Goal: Task Accomplishment & Management: Manage account settings

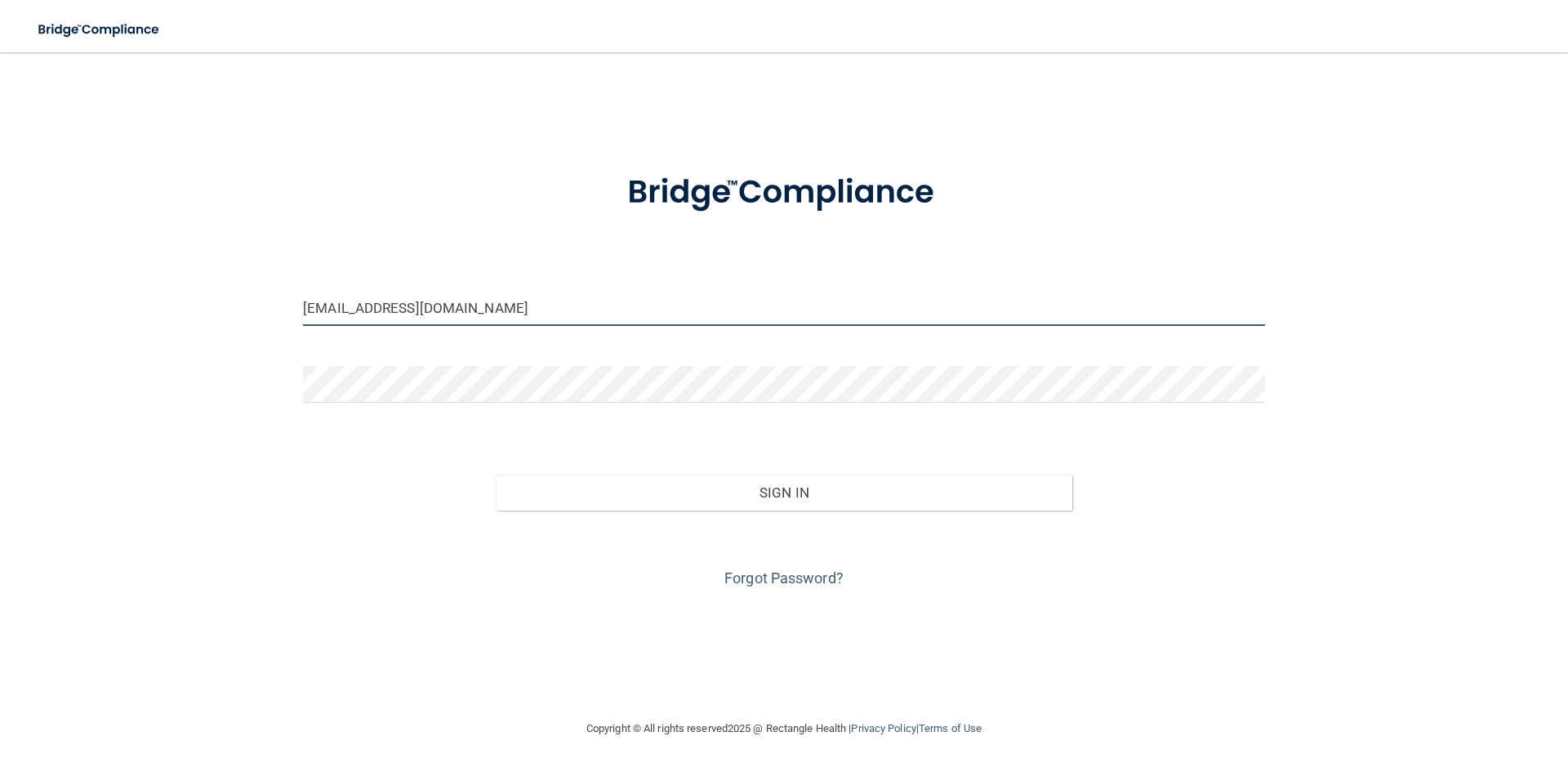
drag, startPoint x: 394, startPoint y: 314, endPoint x: 210, endPoint y: 308, distance: 184.1
click at [210, 308] on div "[EMAIL_ADDRESS][DOMAIN_NAME] Invalid email/password. You don't have permission …" at bounding box center [784, 385] width 1503 height 634
click at [515, 293] on input "[EMAIL_ADDRESS][DOMAIN_NAME]" at bounding box center [784, 307] width 962 height 37
drag, startPoint x: 515, startPoint y: 300, endPoint x: 140, endPoint y: 295, distance: 375.0
click at [140, 295] on div "[EMAIL_ADDRESS][DOMAIN_NAME] Invalid email/password. You don't have permission …" at bounding box center [784, 385] width 1503 height 634
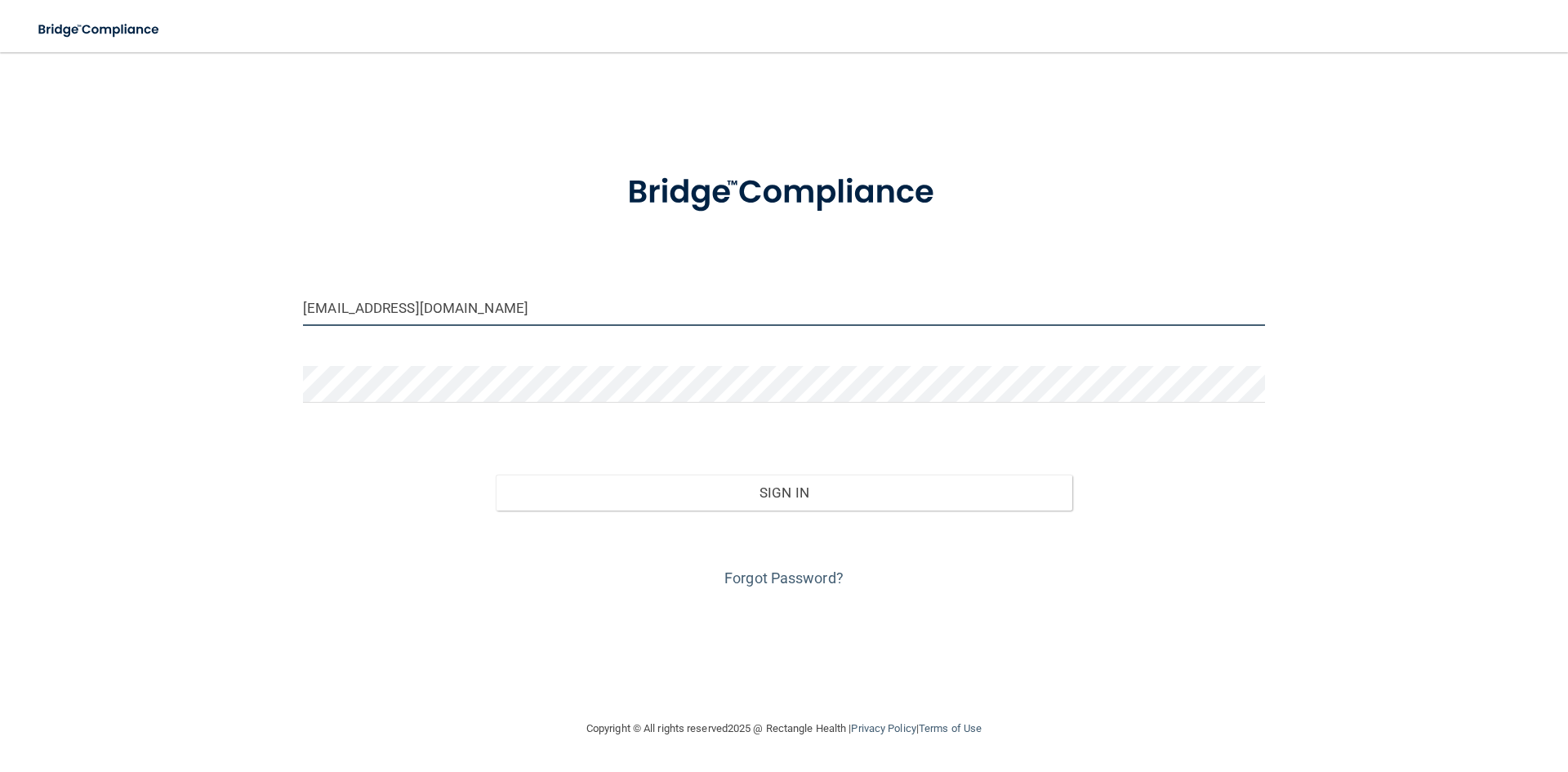
type input "[EMAIL_ADDRESS][DOMAIN_NAME]"
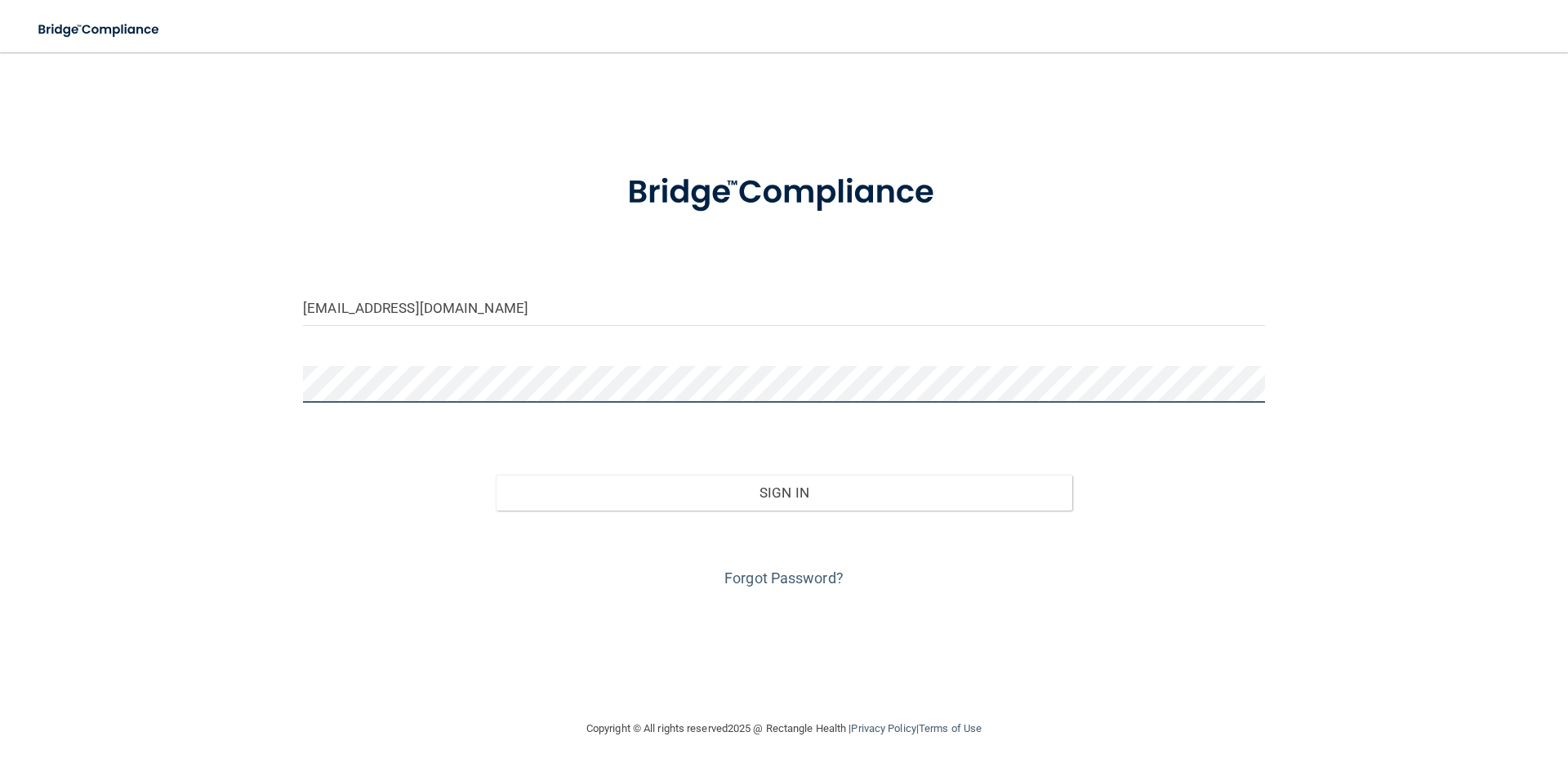
click at [496, 475] on button "Sign In" at bounding box center [784, 493] width 577 height 36
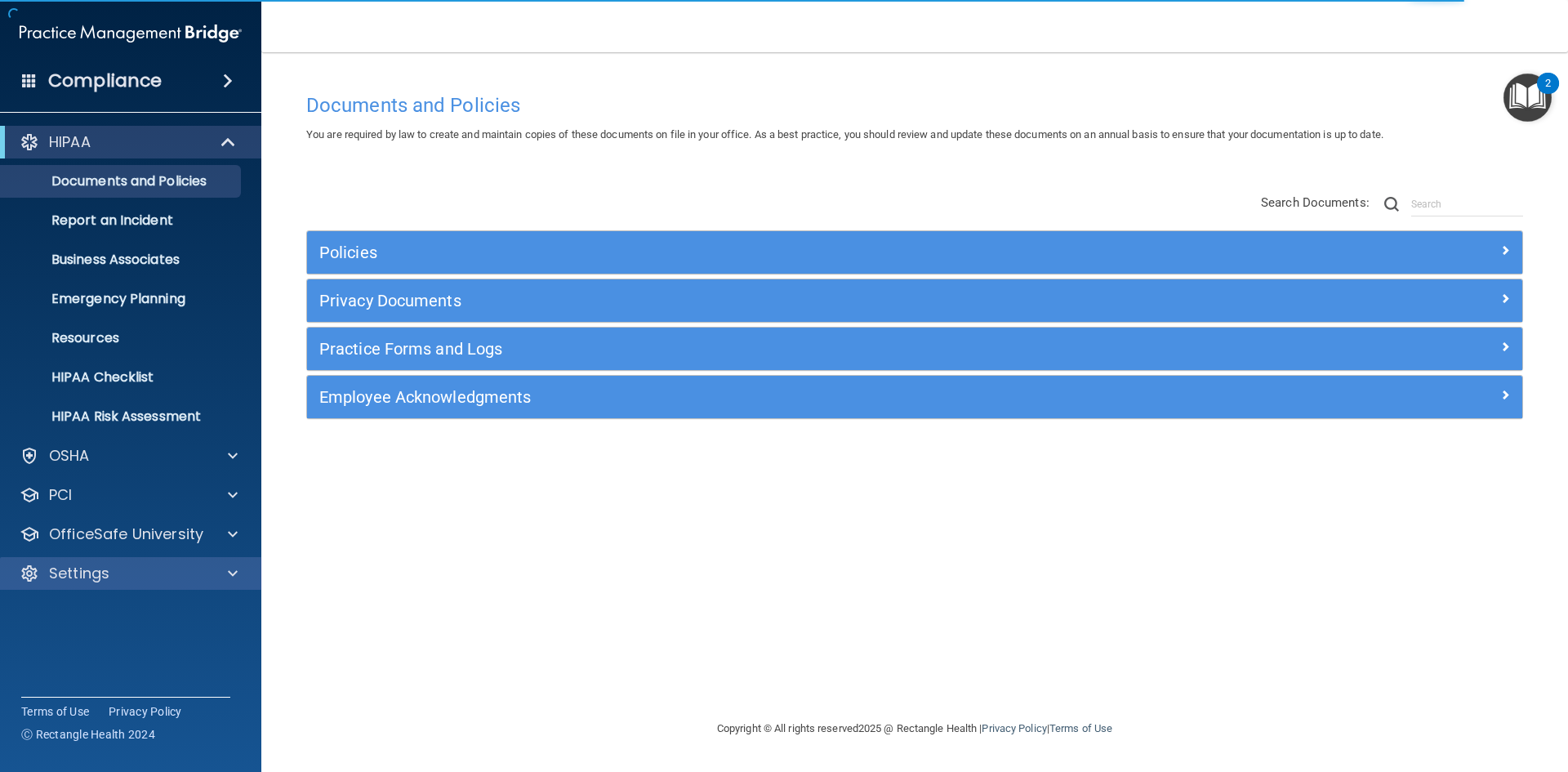
click at [137, 558] on div "Settings" at bounding box center [131, 573] width 262 height 32
click at [133, 567] on div "Settings" at bounding box center [109, 573] width 203 height 20
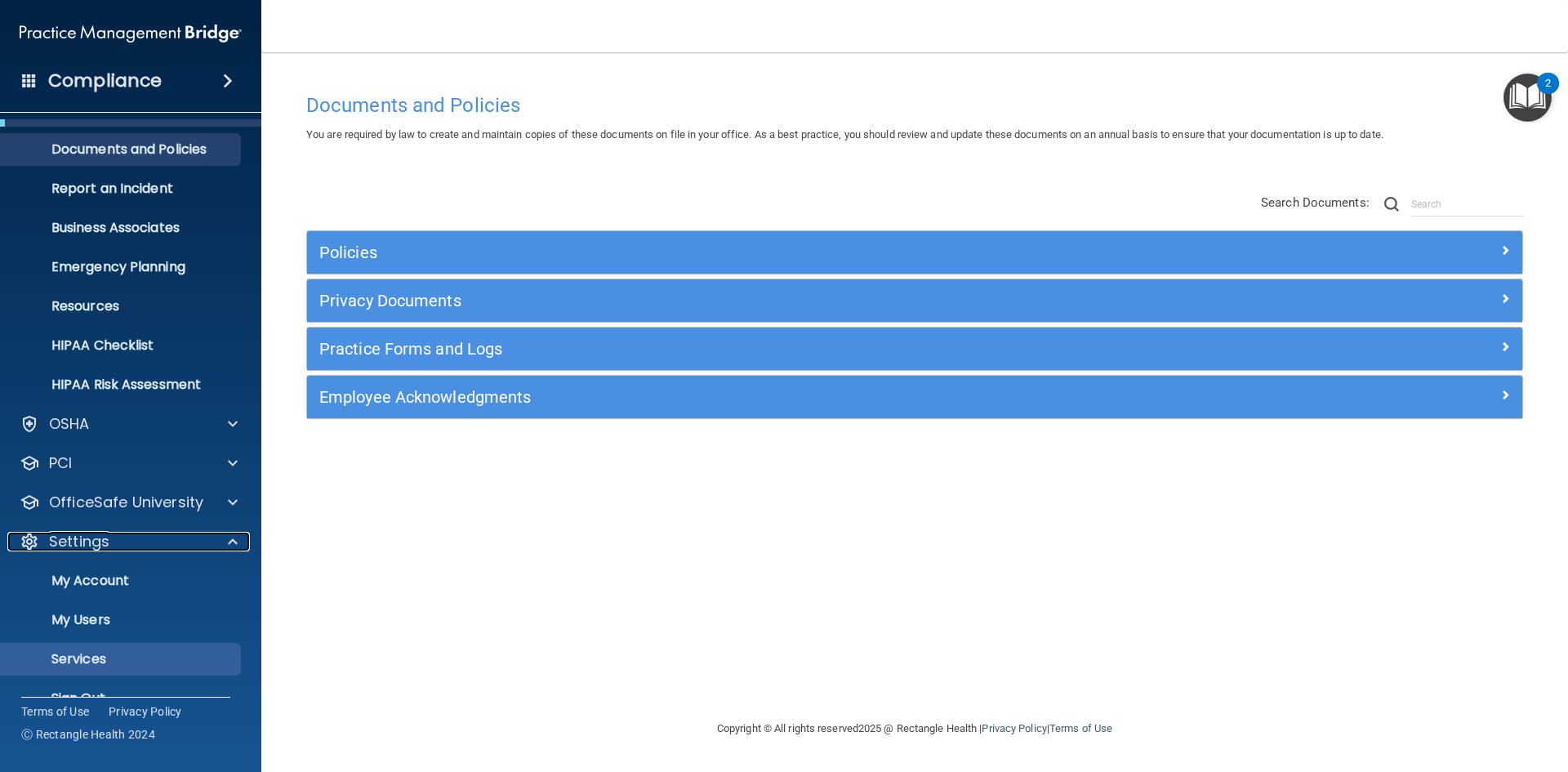
scroll to position [62, 0]
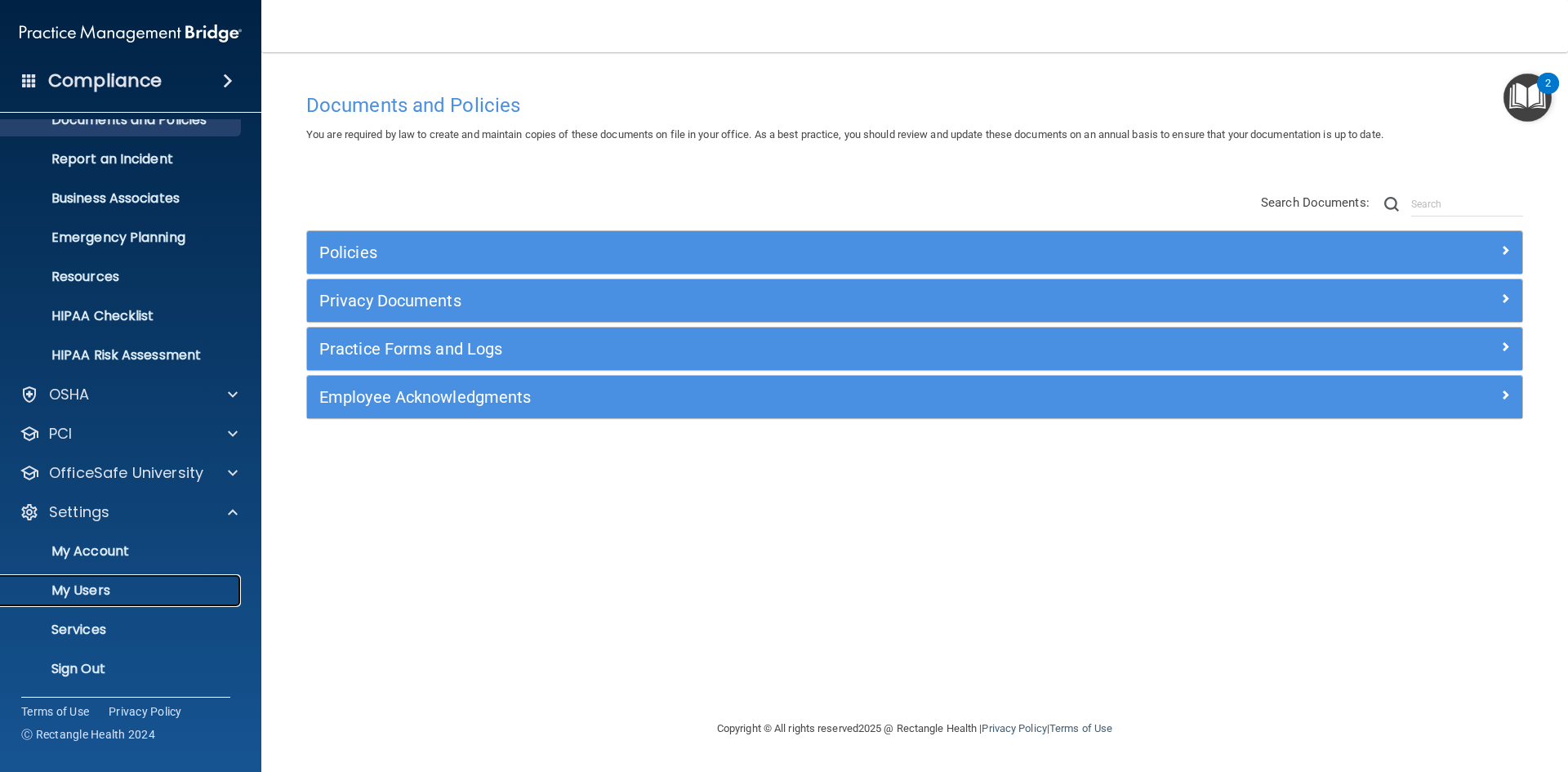
click at [81, 585] on p "My Users" at bounding box center [121, 590] width 223 height 16
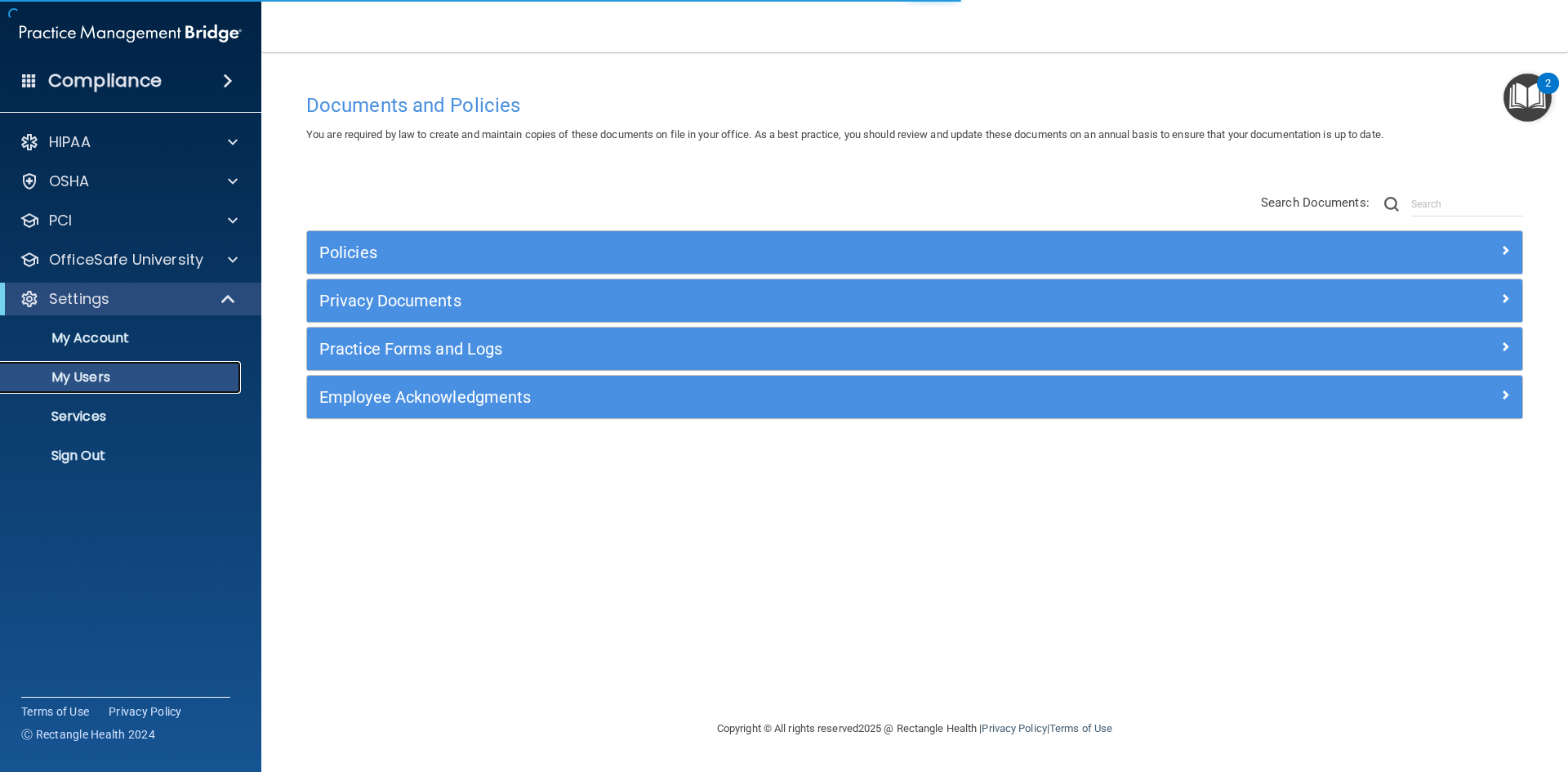
select select "20"
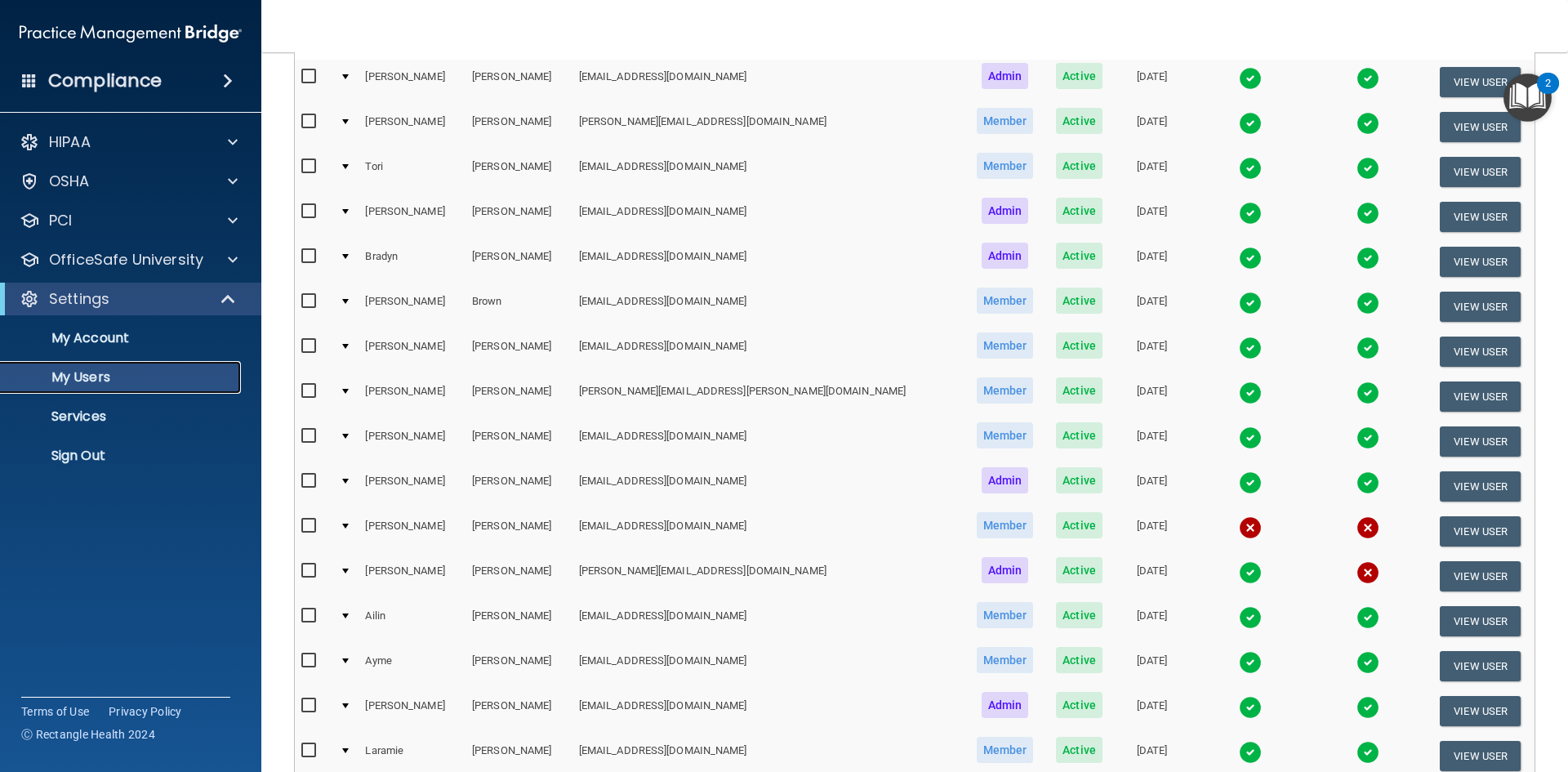
scroll to position [245, 0]
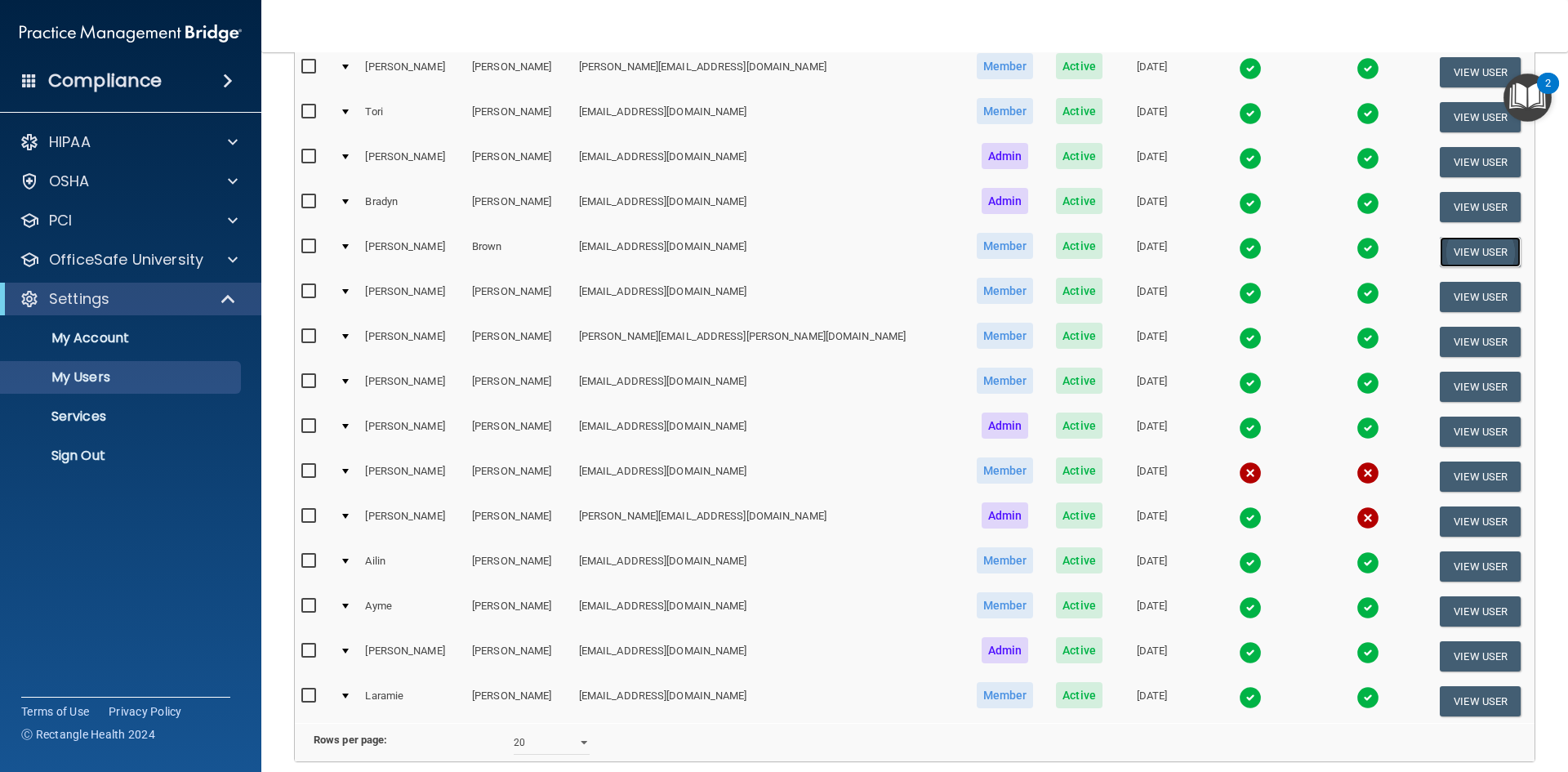
click at [1440, 258] on button "View User" at bounding box center [1480, 252] width 81 height 30
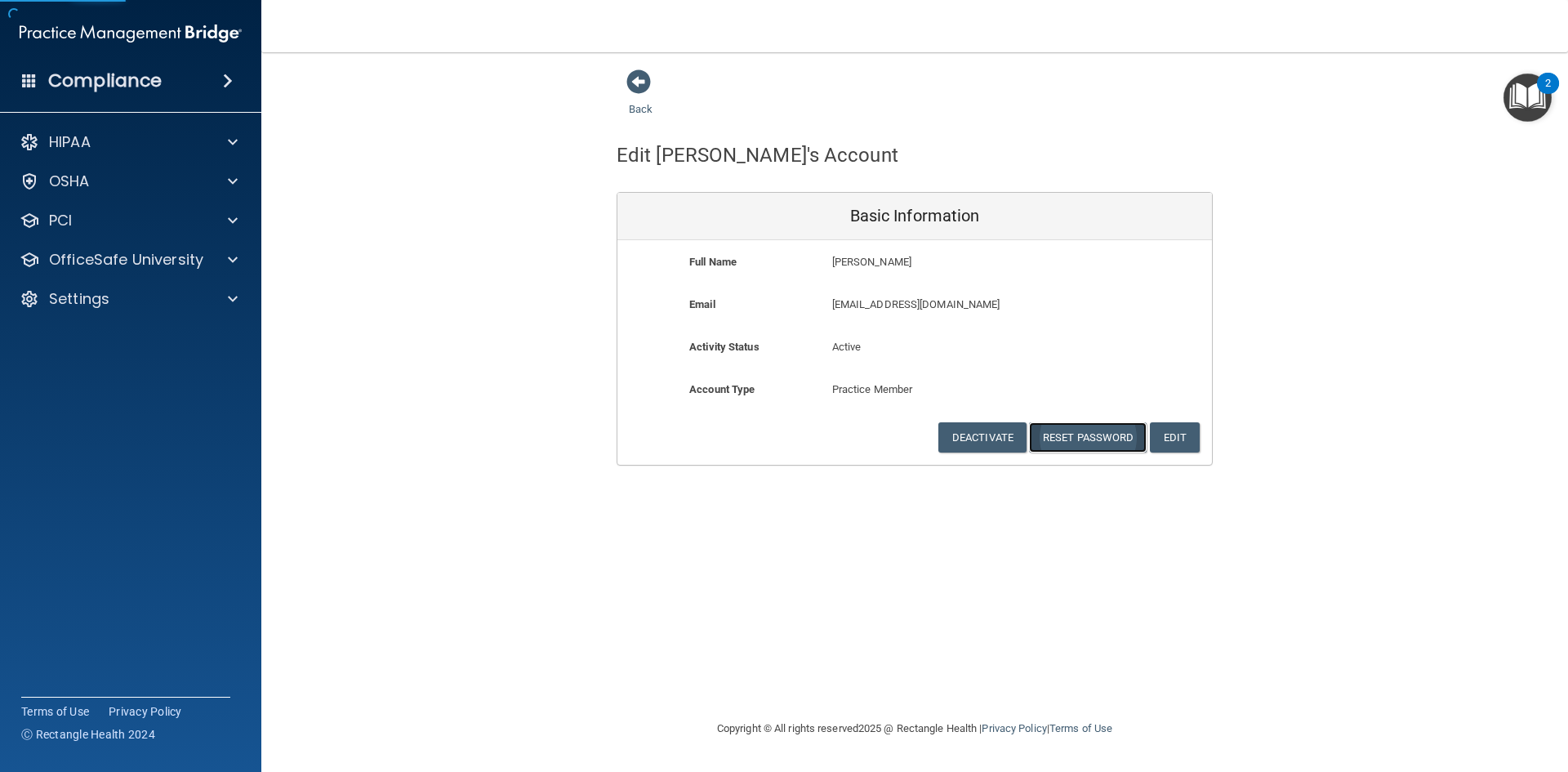
click at [1095, 440] on button "Reset Password" at bounding box center [1088, 438] width 117 height 30
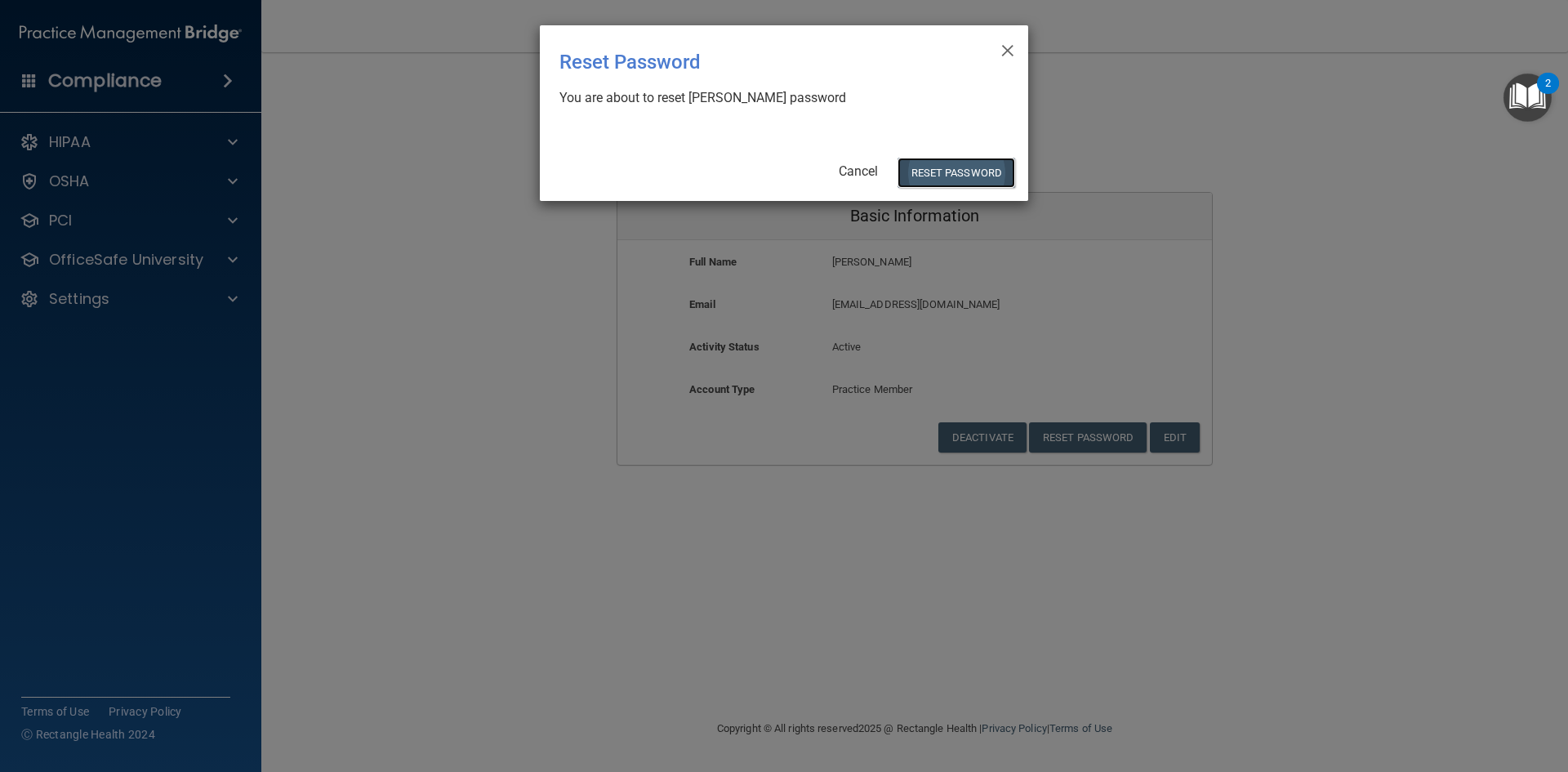
click at [1000, 168] on button "Reset Password" at bounding box center [956, 172] width 117 height 30
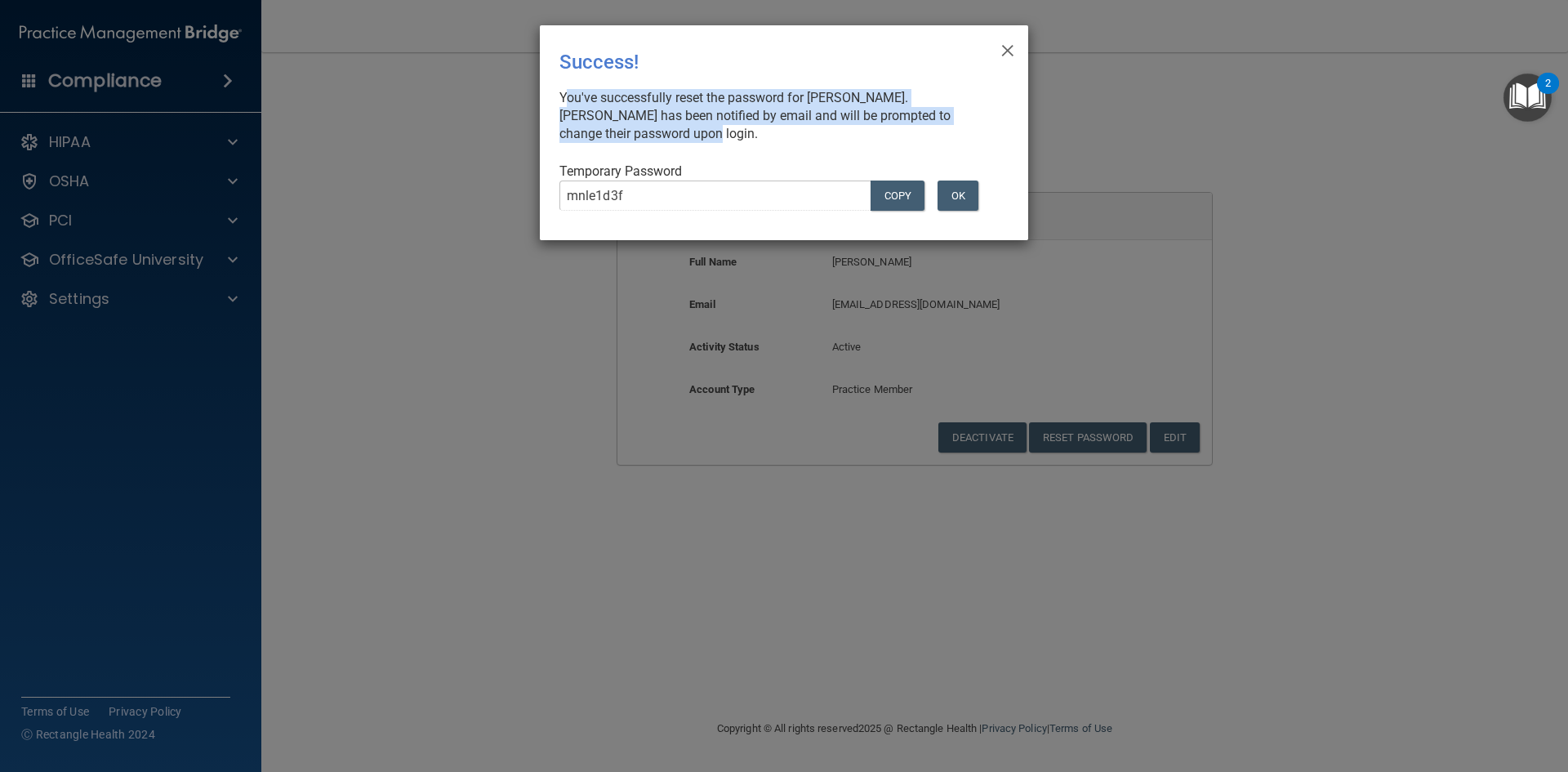
drag, startPoint x: 550, startPoint y: 91, endPoint x: 816, endPoint y: 129, distance: 268.7
click at [816, 129] on div "× Close Success! You've successfully reset the password for [PERSON_NAME]. [PER…" at bounding box center [784, 133] width 488 height 215
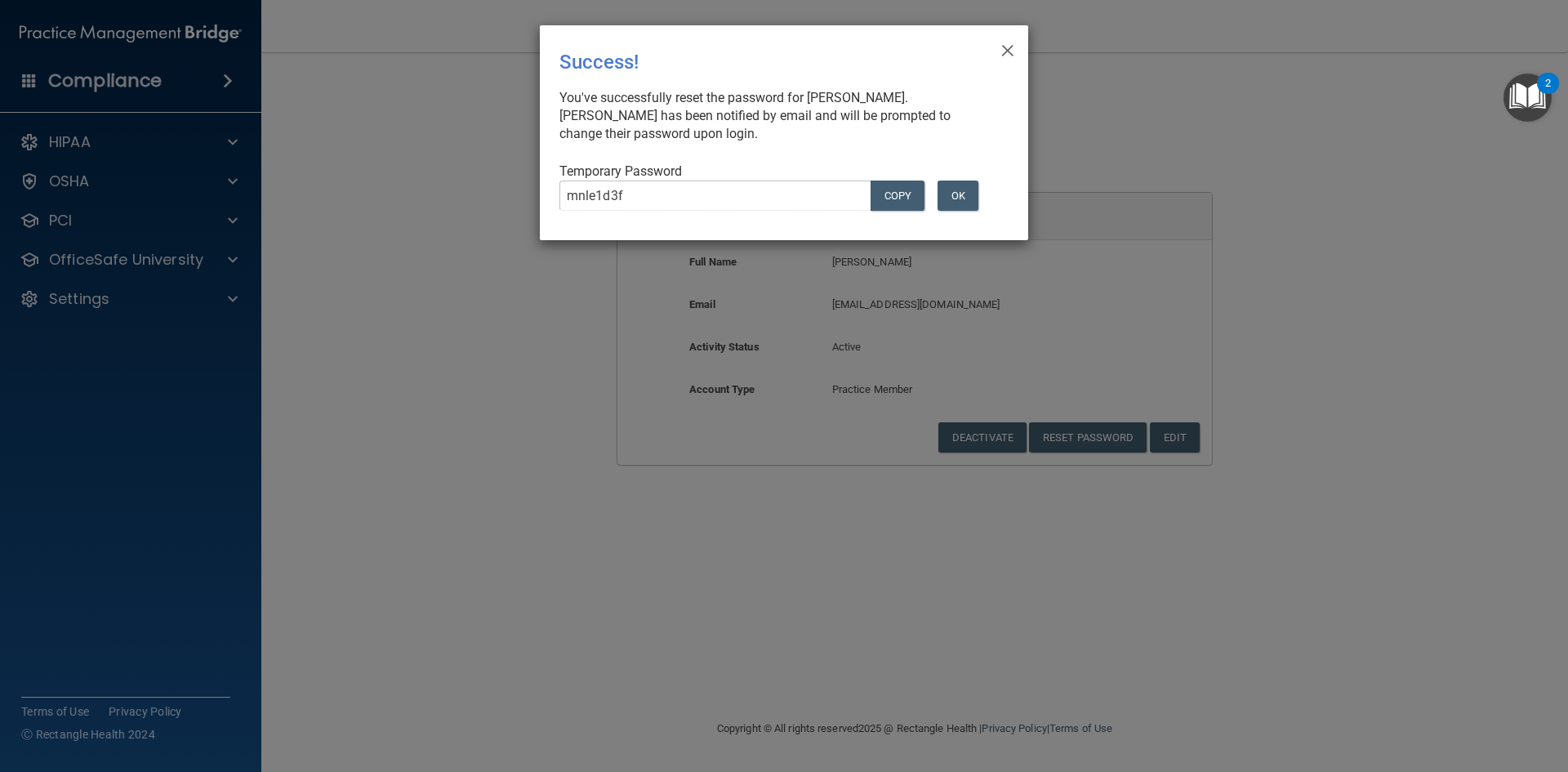
click at [534, 214] on div "× Close Success! You've successfully reset the password for [PERSON_NAME]. [PER…" at bounding box center [784, 386] width 1568 height 772
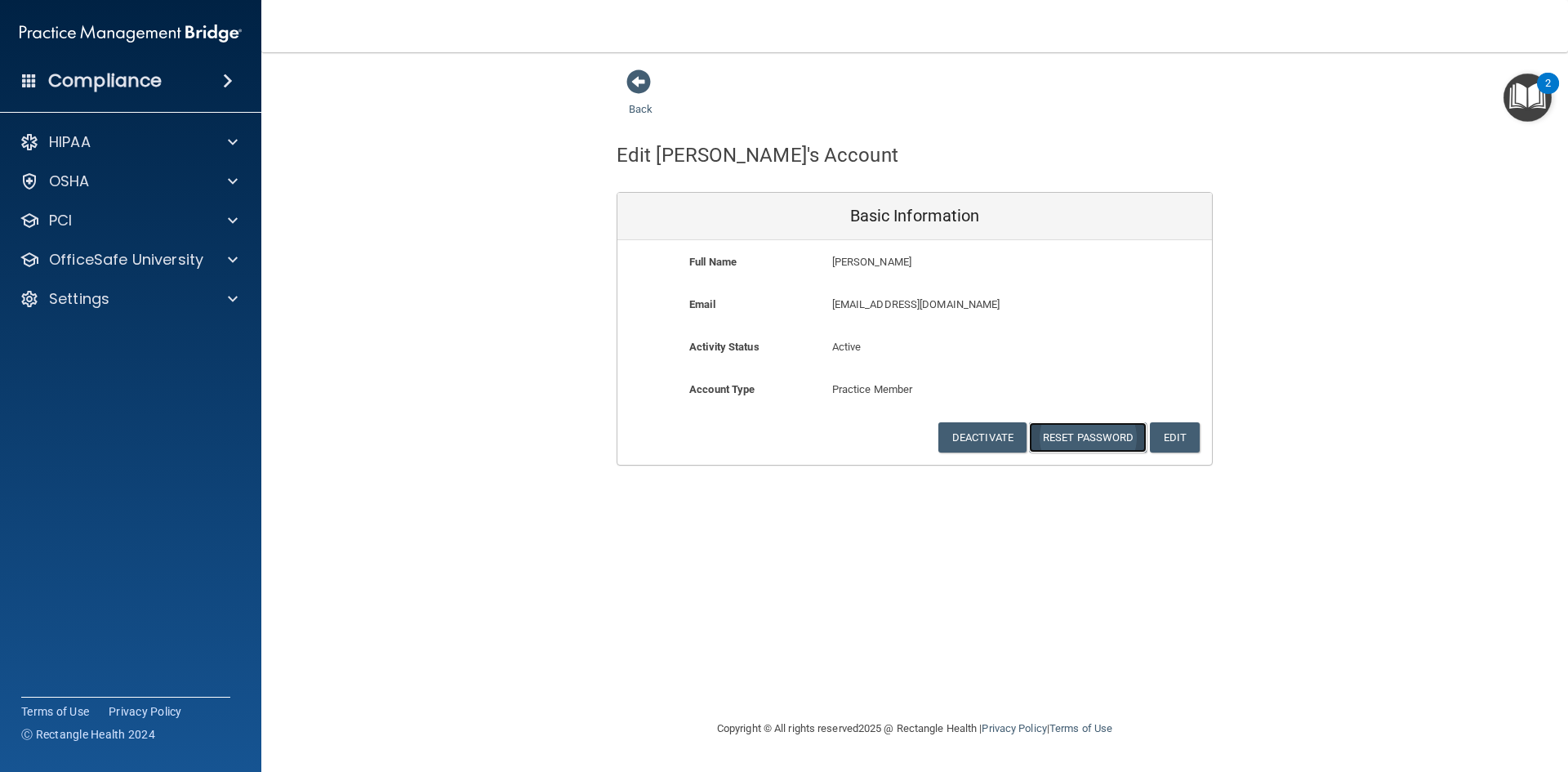
click at [1096, 429] on button "Reset Password" at bounding box center [1088, 438] width 117 height 30
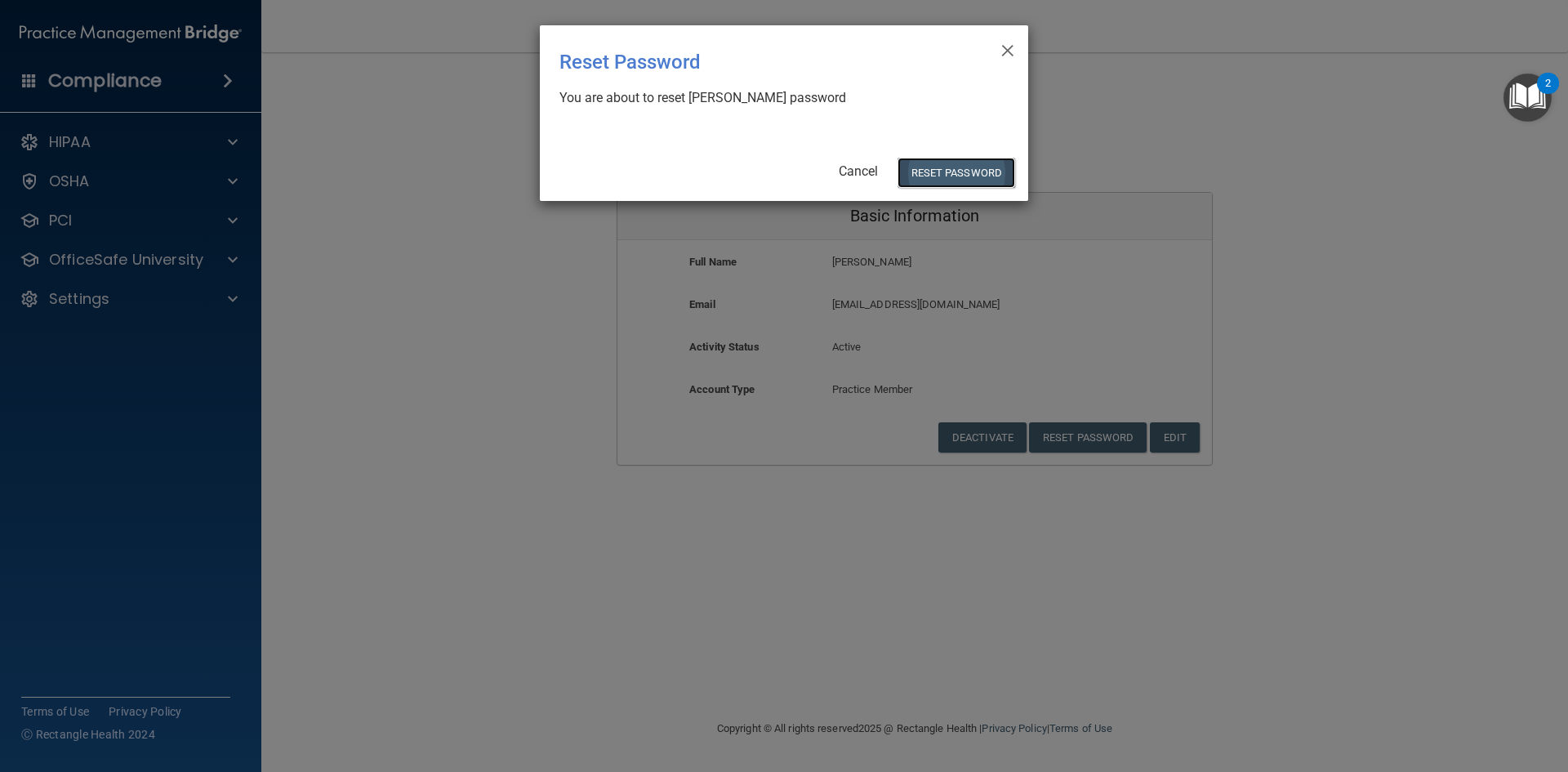
click at [950, 171] on button "Reset Password" at bounding box center [956, 172] width 117 height 30
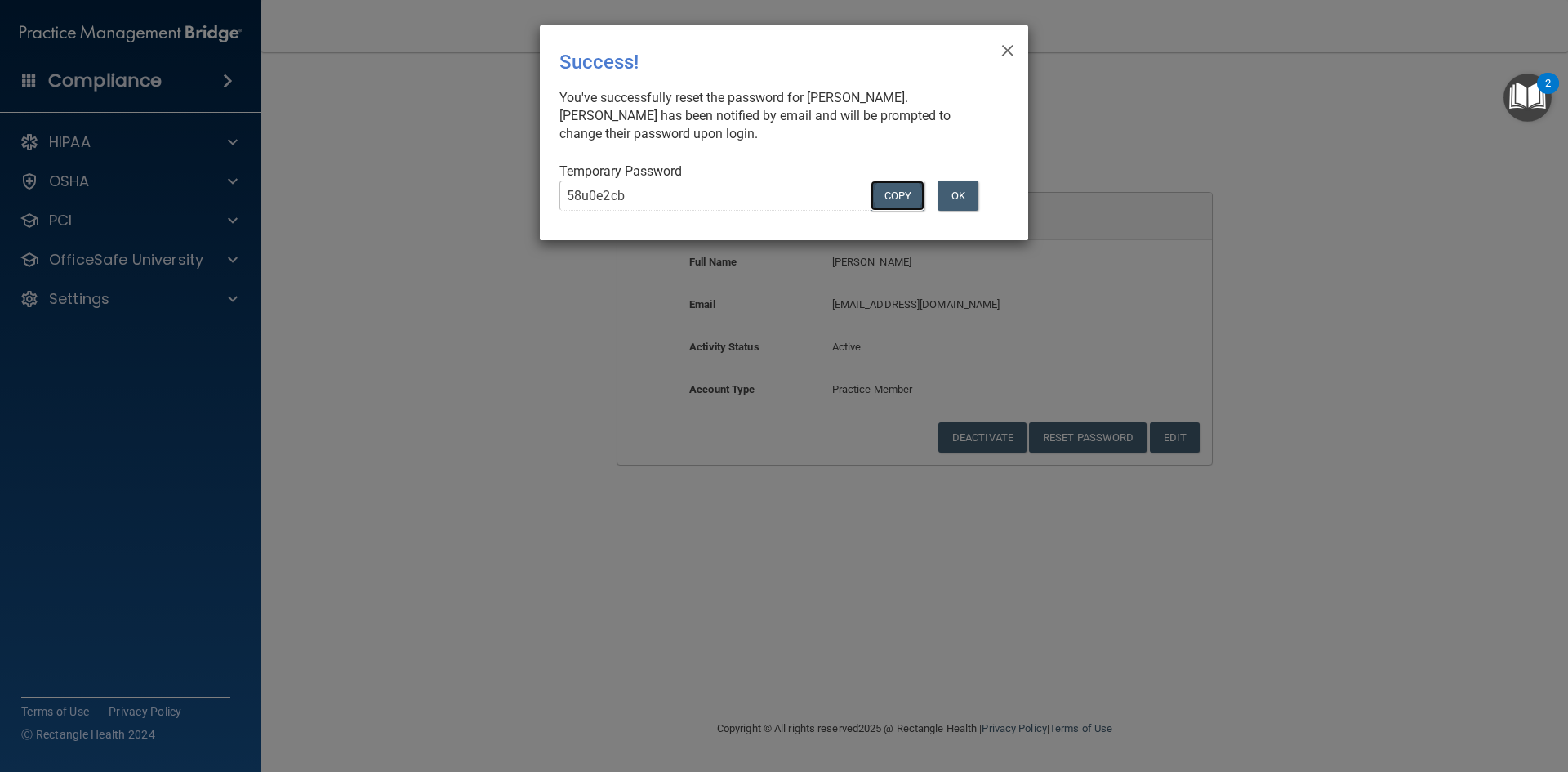
click at [902, 194] on button "COPY" at bounding box center [897, 195] width 54 height 30
click at [971, 198] on button "OK" at bounding box center [957, 195] width 41 height 30
